Goal: Transaction & Acquisition: Book appointment/travel/reservation

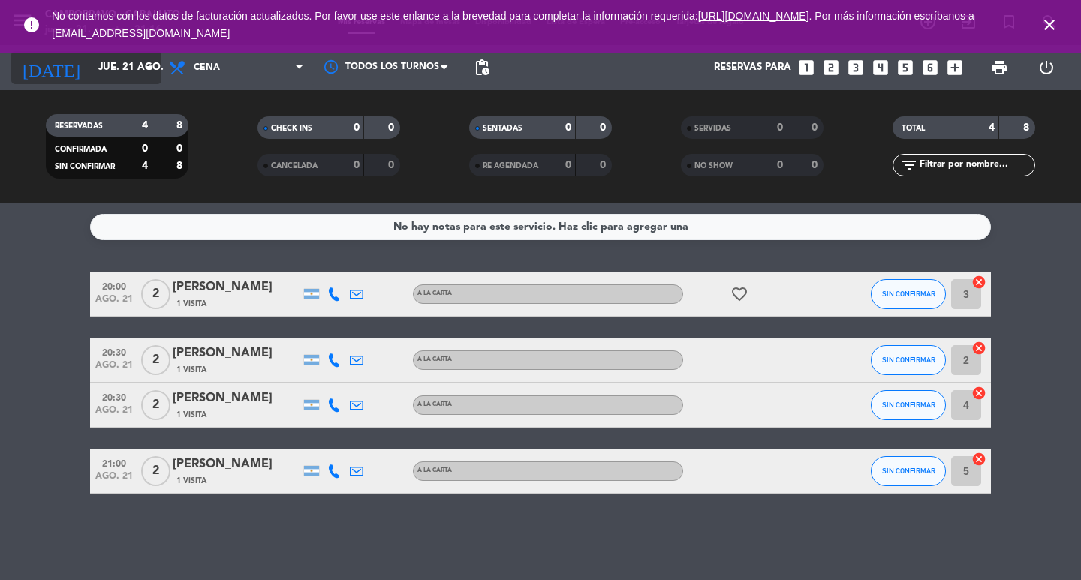
scroll to position [42, 0]
click at [1055, 17] on icon "close" at bounding box center [1049, 25] width 18 height 18
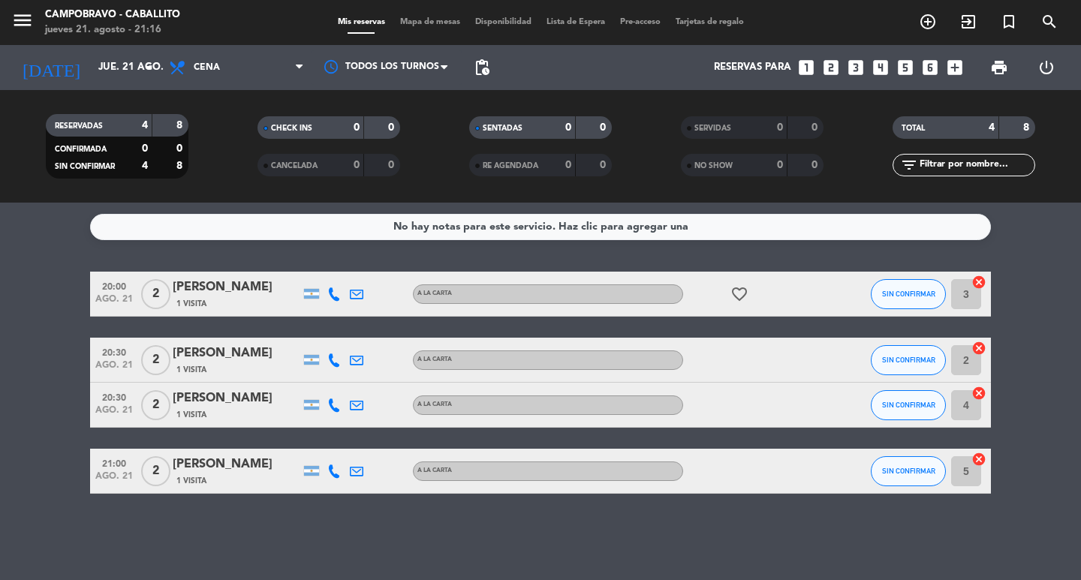
click at [885, 59] on icon "looks_4" at bounding box center [880, 68] width 20 height 20
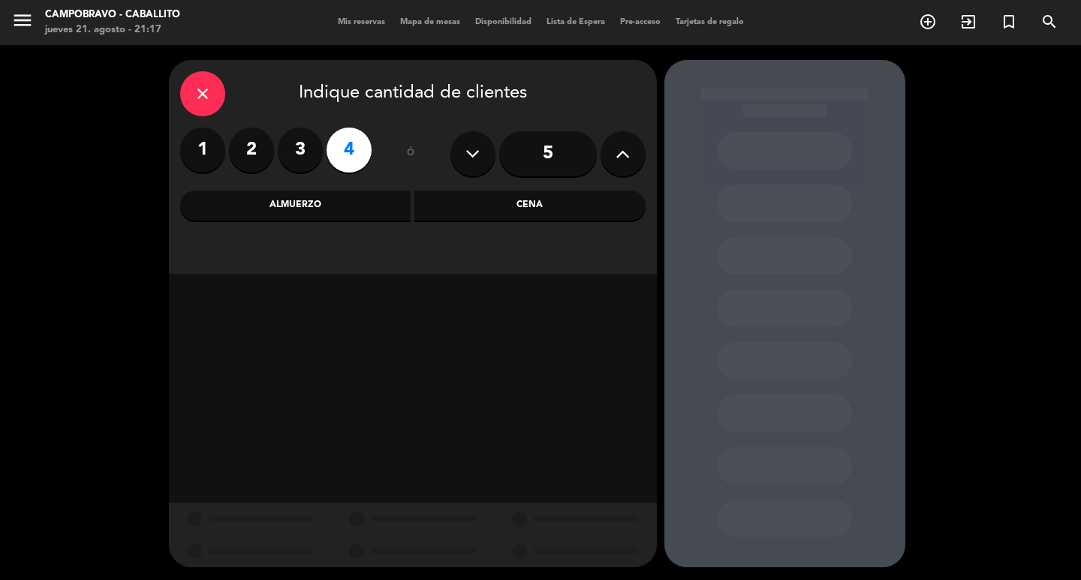
click at [341, 206] on div "Almuerzo" at bounding box center [295, 206] width 231 height 30
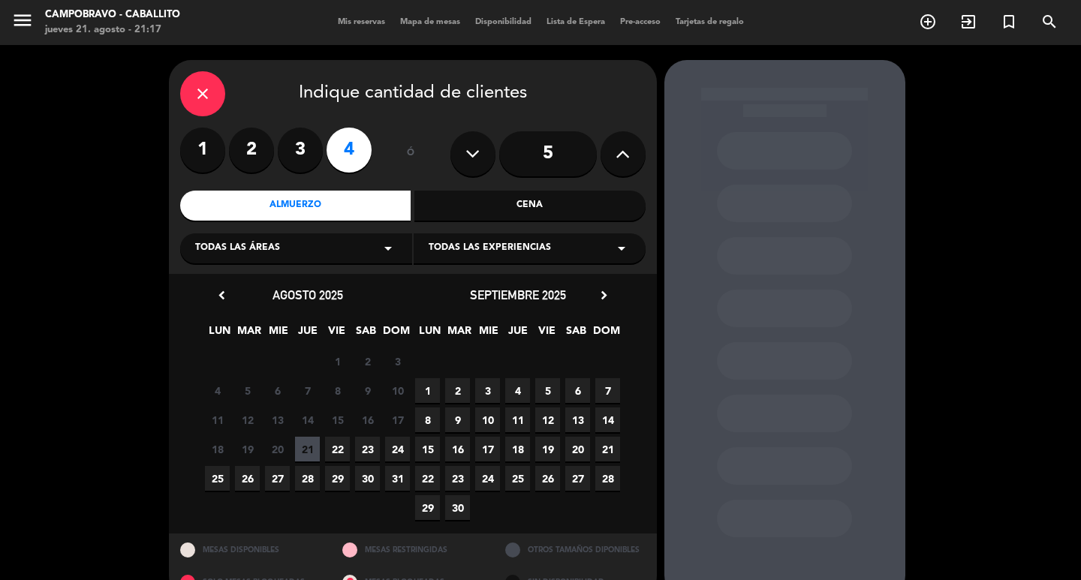
click at [395, 446] on span "24" at bounding box center [397, 449] width 25 height 25
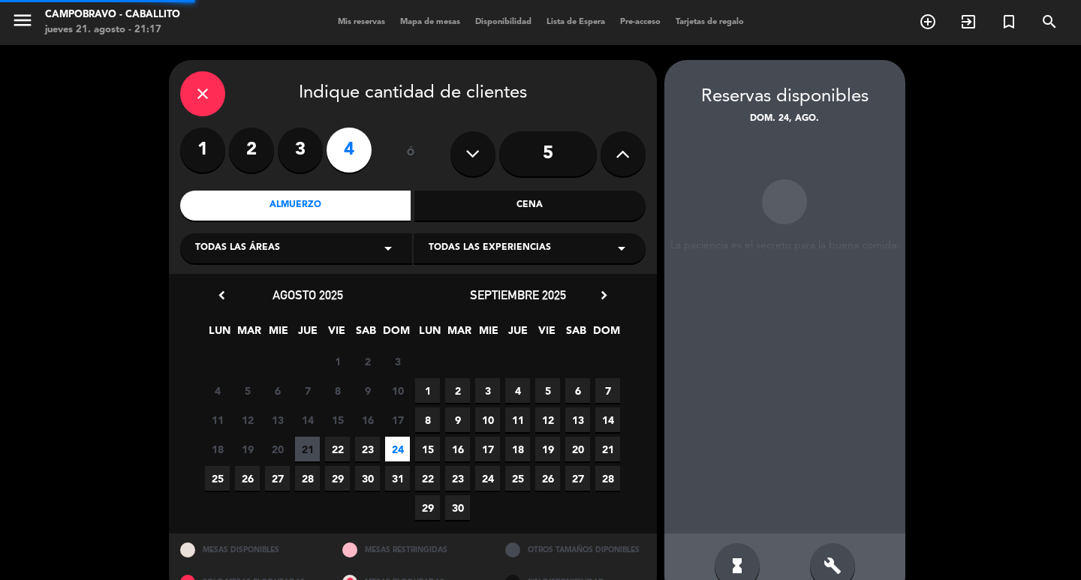
scroll to position [32, 0]
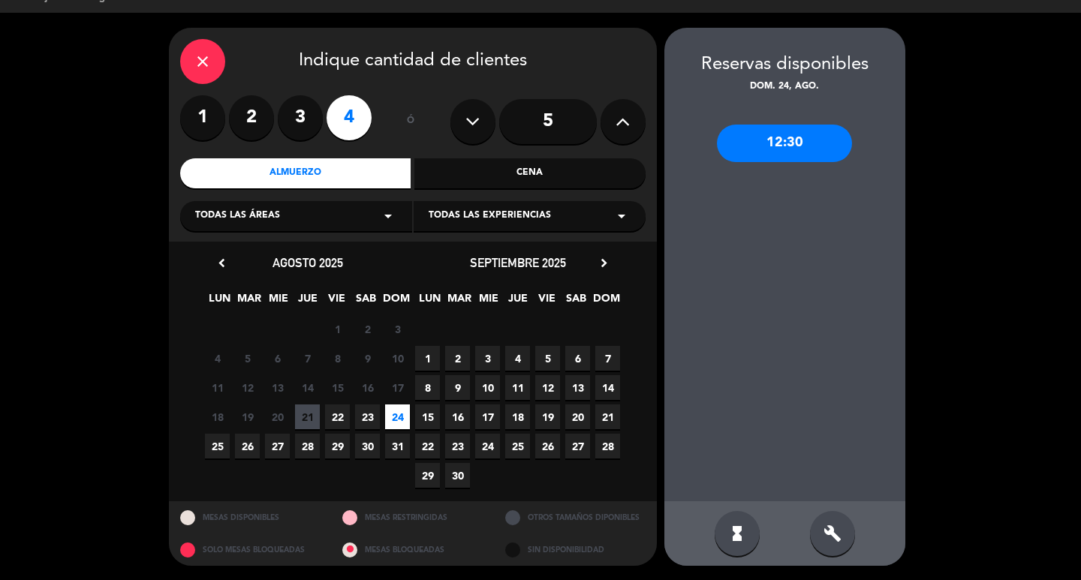
click at [801, 128] on div "12:30" at bounding box center [784, 144] width 135 height 38
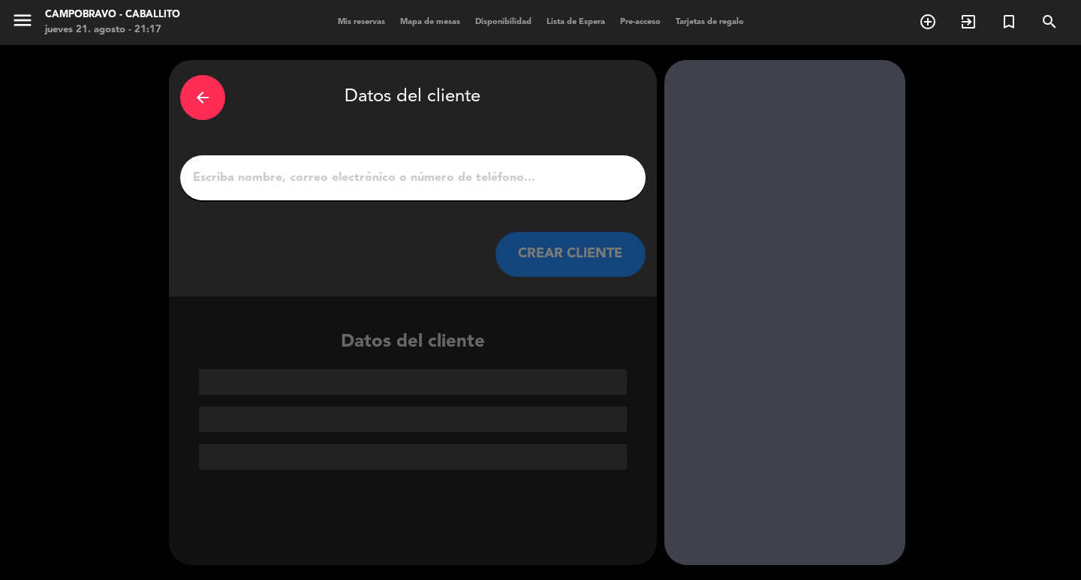
click at [321, 173] on input "1" at bounding box center [412, 177] width 443 height 21
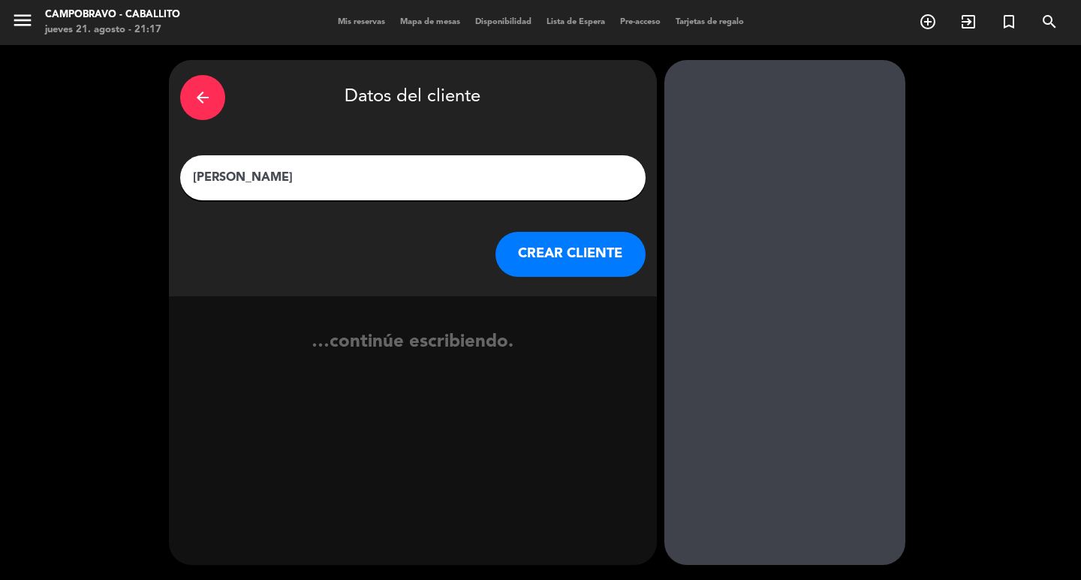
type input "[PERSON_NAME]"
click at [321, 173] on input "[PERSON_NAME]" at bounding box center [412, 177] width 443 height 21
type input "[PERSON_NAME]"
click at [534, 252] on button "CREAR CLIENTE" at bounding box center [570, 254] width 150 height 45
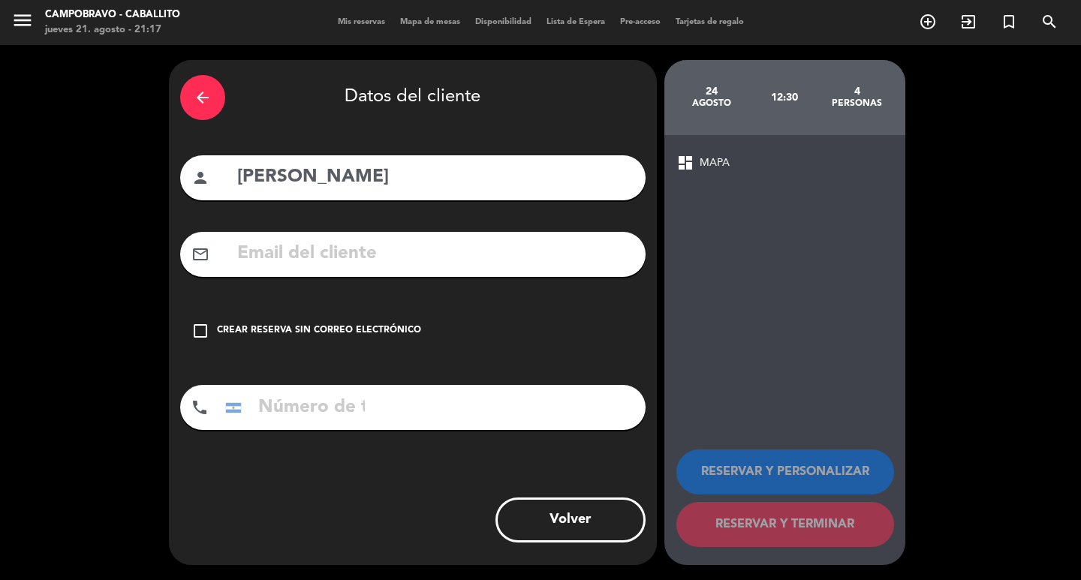
click at [371, 266] on input "text" at bounding box center [435, 254] width 398 height 31
type input "d"
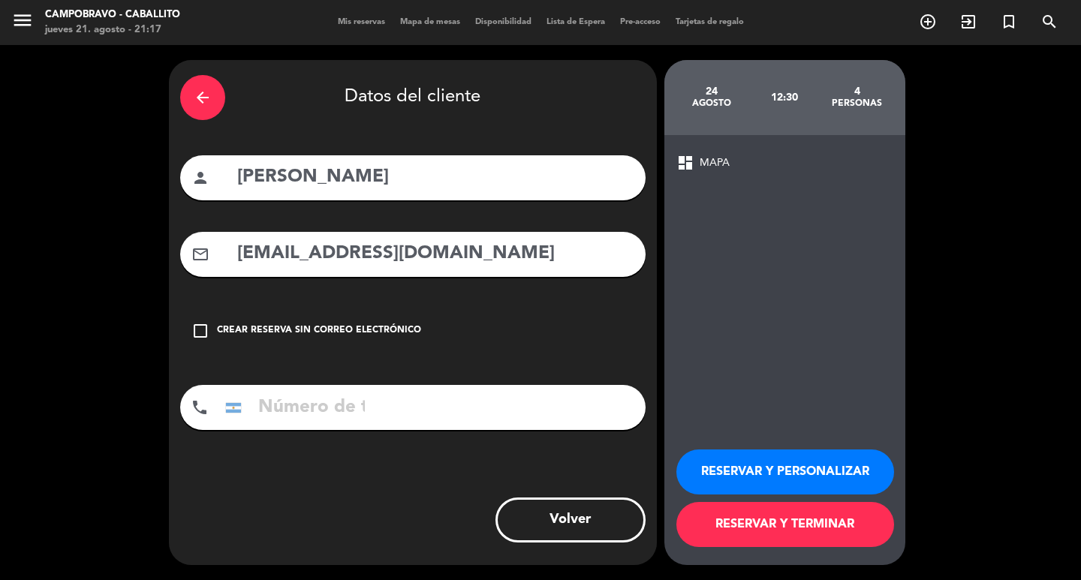
type input "[EMAIL_ADDRESS][DOMAIN_NAME]"
click at [397, 419] on div "phone [GEOGRAPHIC_DATA] +1 [GEOGRAPHIC_DATA] +44 [GEOGRAPHIC_DATA] ([GEOGRAPHIC…" at bounding box center [412, 407] width 465 height 45
click at [397, 416] on div "phone [GEOGRAPHIC_DATA] +1 [GEOGRAPHIC_DATA] +44 [GEOGRAPHIC_DATA] ([GEOGRAPHIC…" at bounding box center [412, 407] width 465 height 45
click at [399, 406] on div "phone [GEOGRAPHIC_DATA] +1 [GEOGRAPHIC_DATA] +44 [GEOGRAPHIC_DATA] ([GEOGRAPHIC…" at bounding box center [412, 407] width 465 height 45
click at [328, 403] on input "tel" at bounding box center [294, 407] width 150 height 45
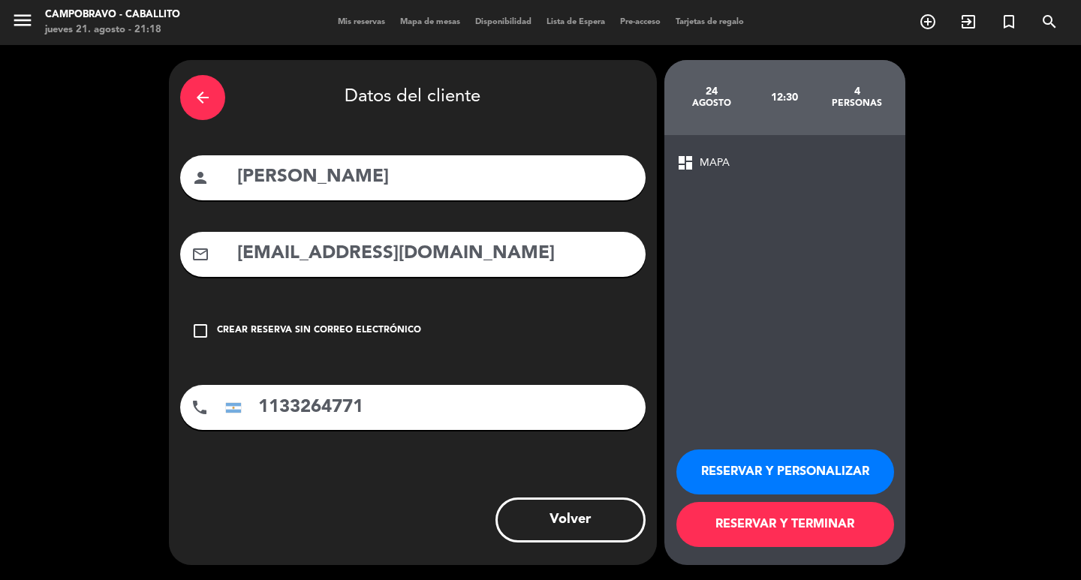
type input "1133264771"
click at [762, 528] on button "RESERVAR Y TERMINAR" at bounding box center [785, 524] width 218 height 45
